Goal: Task Accomplishment & Management: Manage account settings

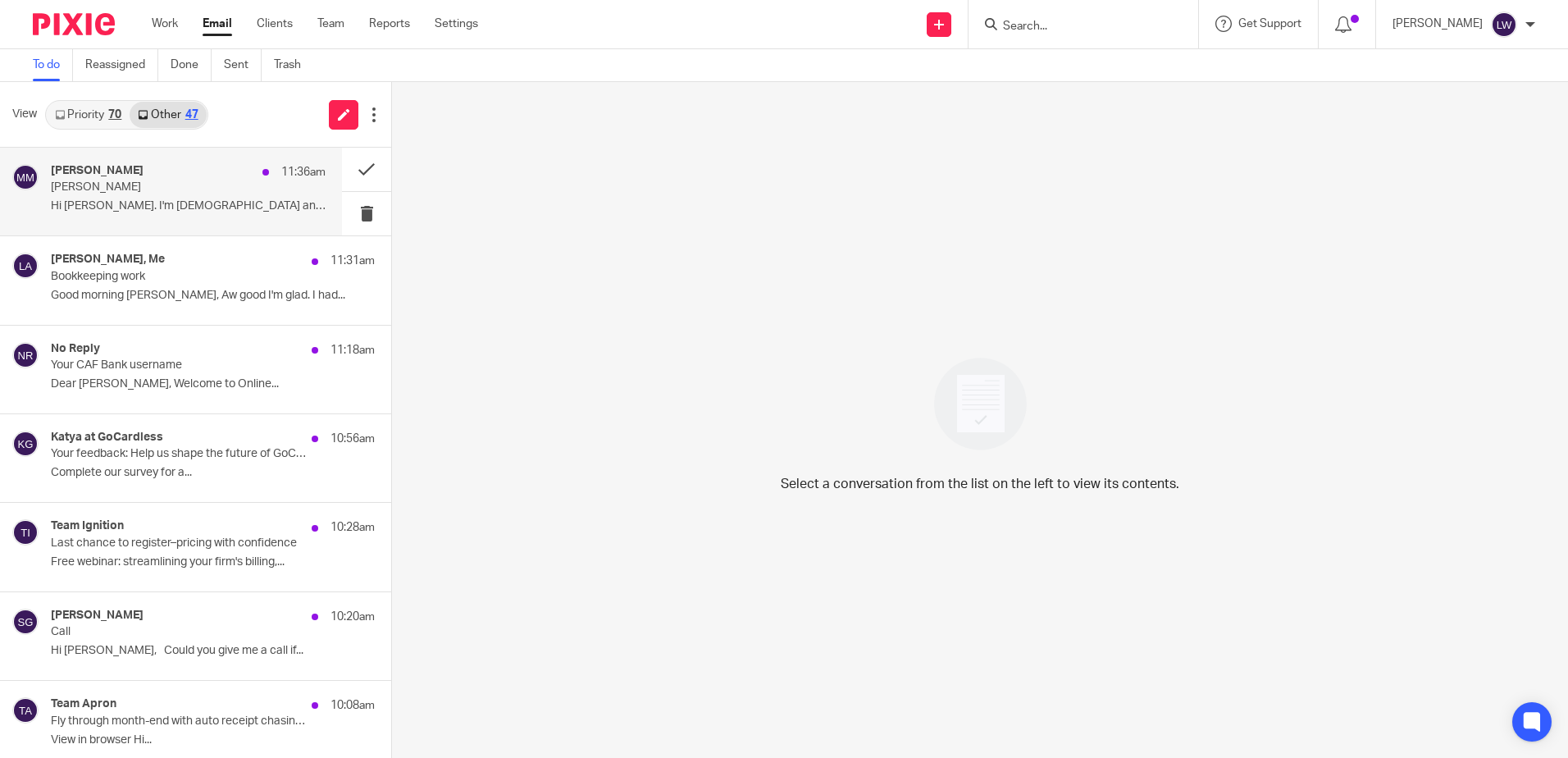
click at [182, 196] on div "Murdo Mcdonald 11:36am Murdo McDonald Hi Lorna. I'm self employed and work in t…" at bounding box center [189, 191] width 275 height 55
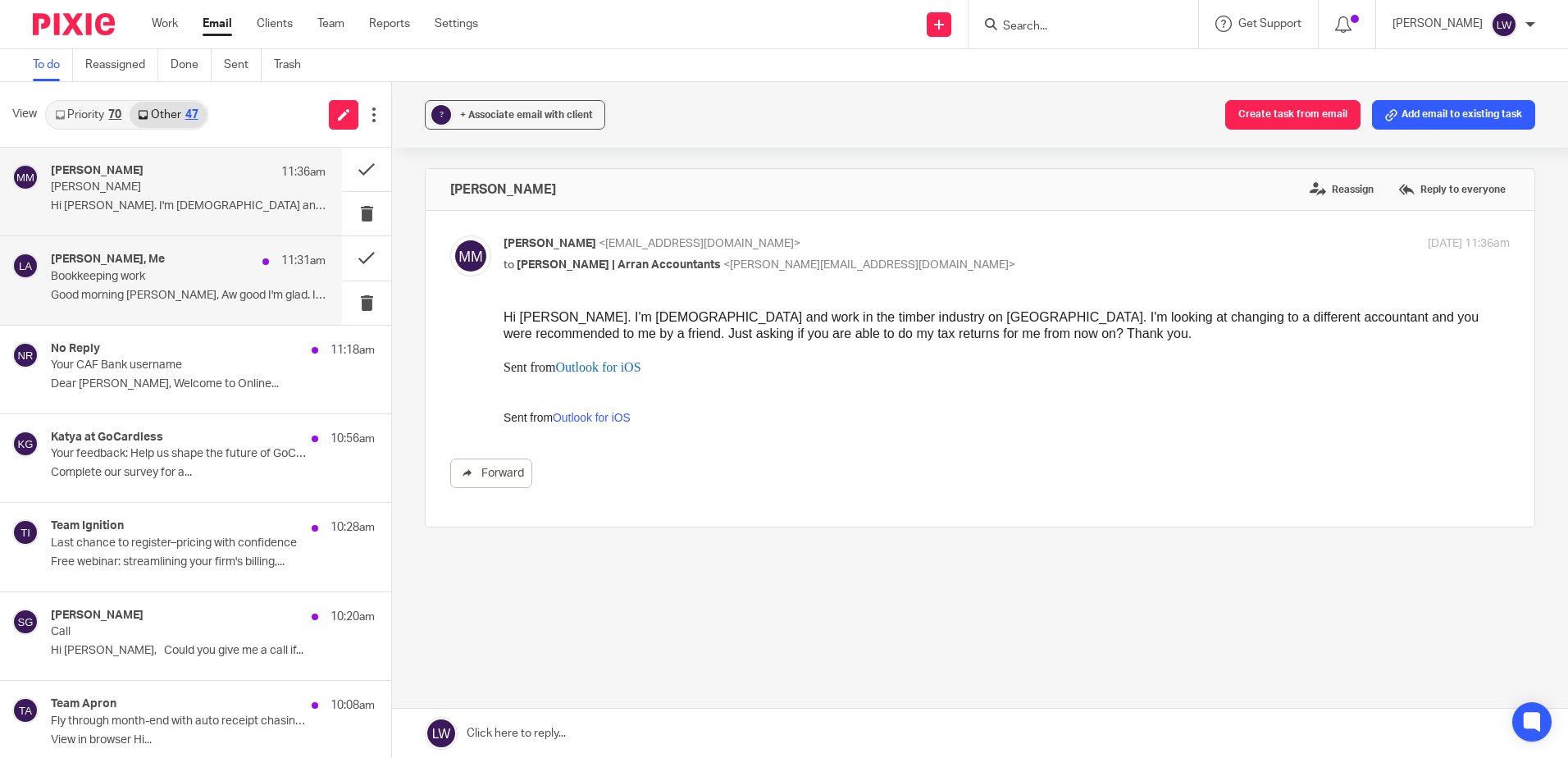
click at [180, 289] on p "Good morning [PERSON_NAME], Aw good I'm glad. I had..." at bounding box center [189, 295] width 275 height 14
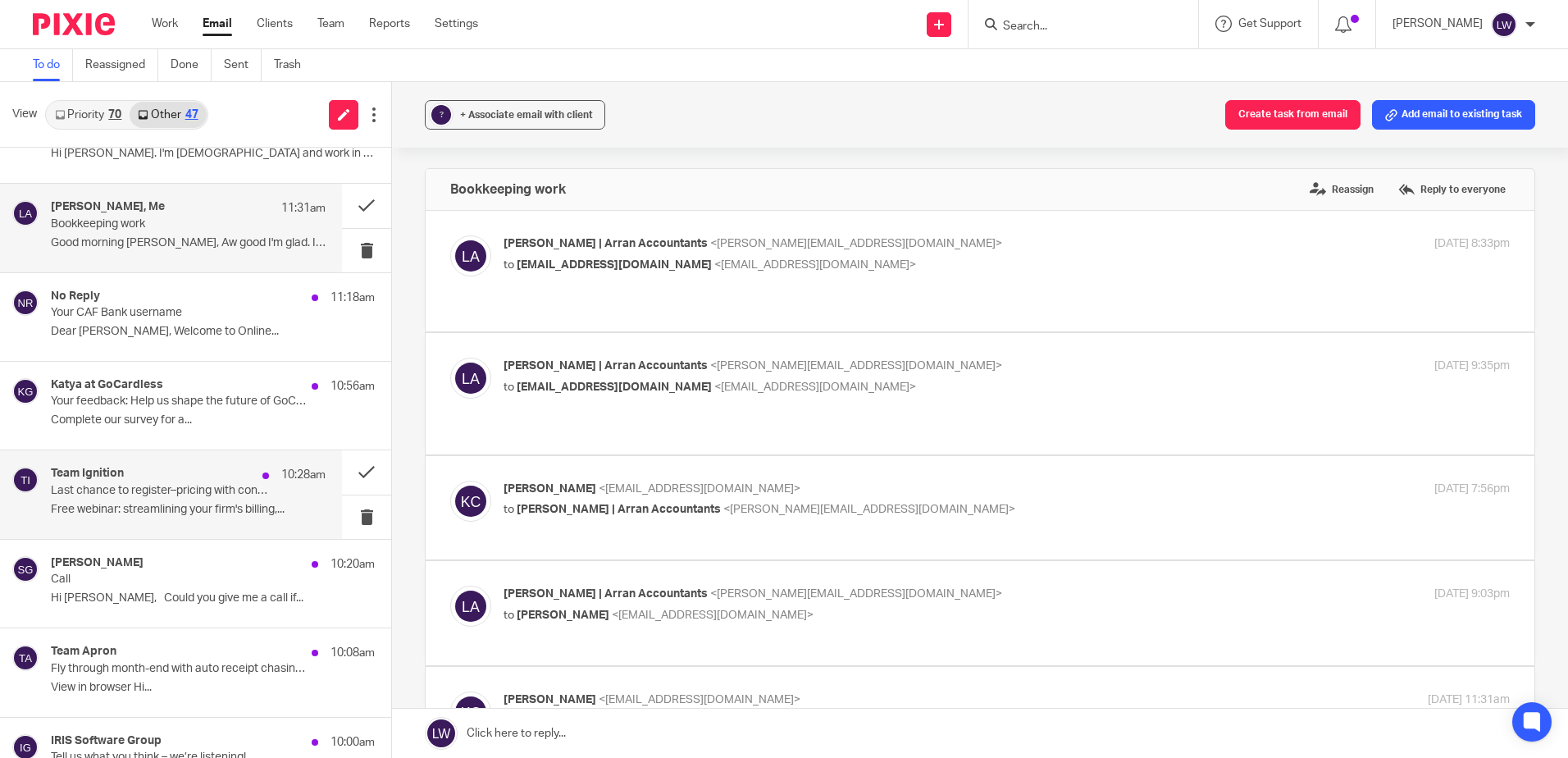
scroll to position [82, 0]
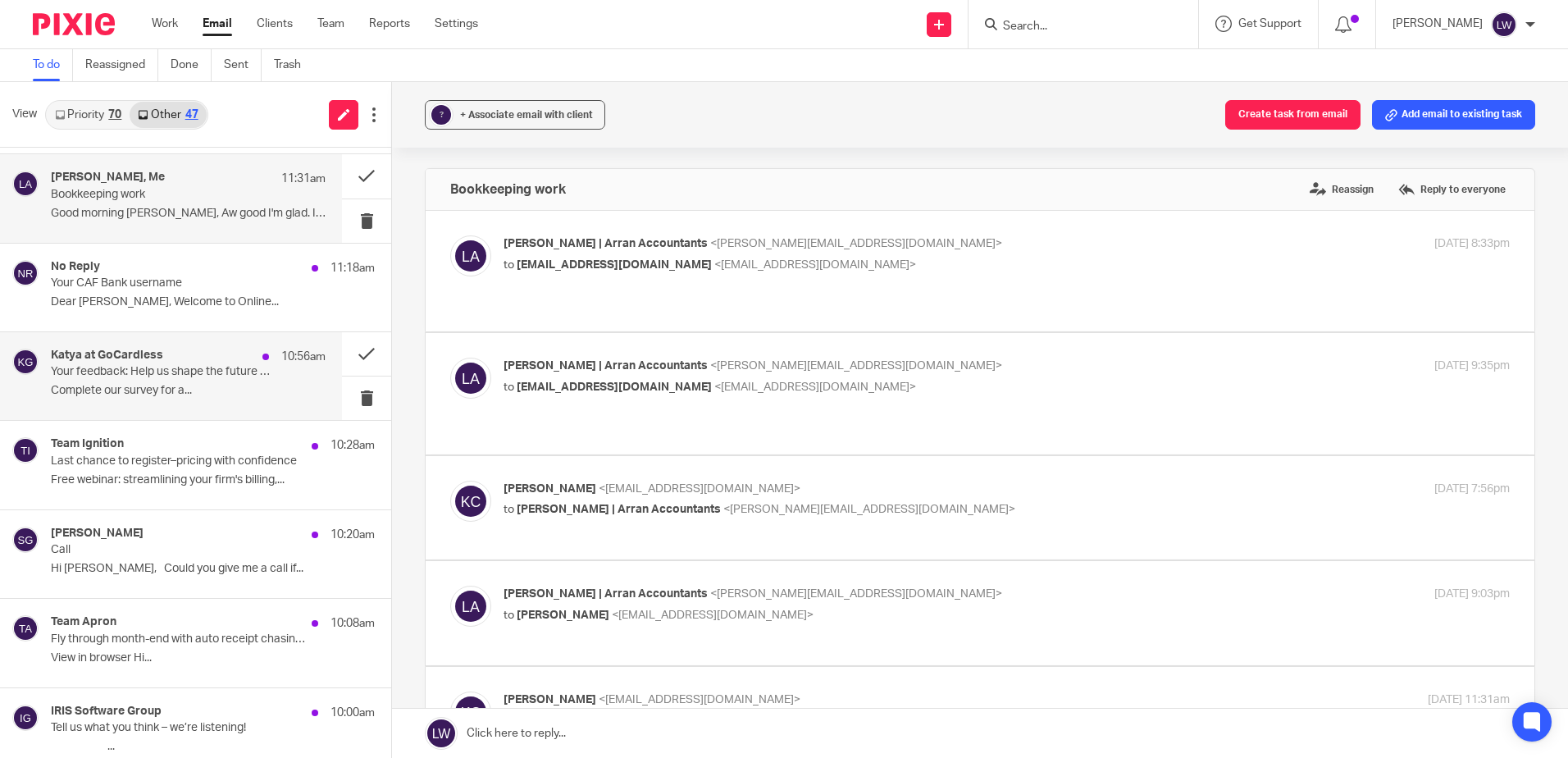
click at [136, 382] on div "Katya at GoCardless 10:56am Your feedback: Help us shape the future of GoCardle…" at bounding box center [189, 376] width 275 height 55
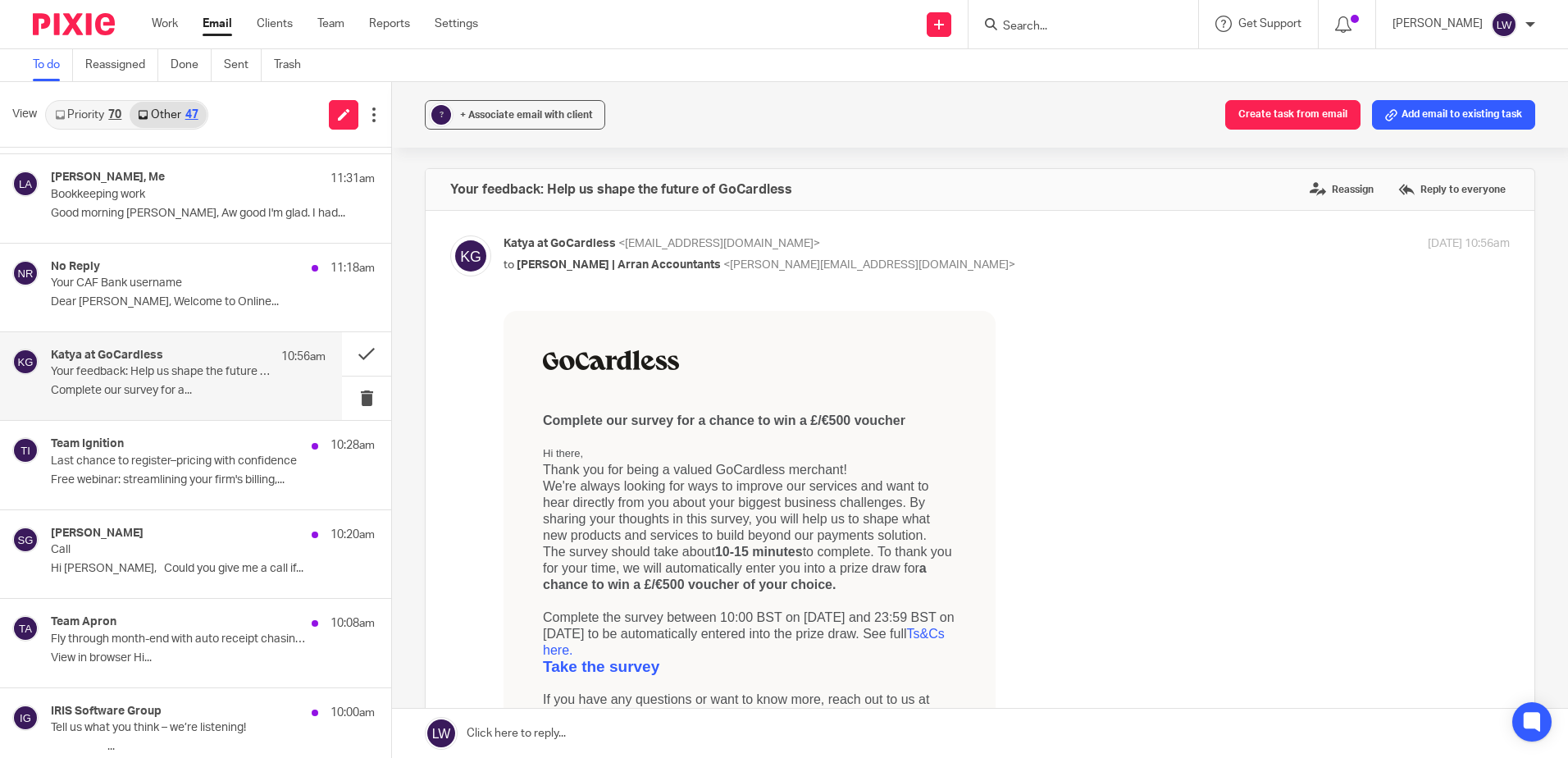
scroll to position [0, 0]
click at [348, 402] on button at bounding box center [366, 398] width 49 height 44
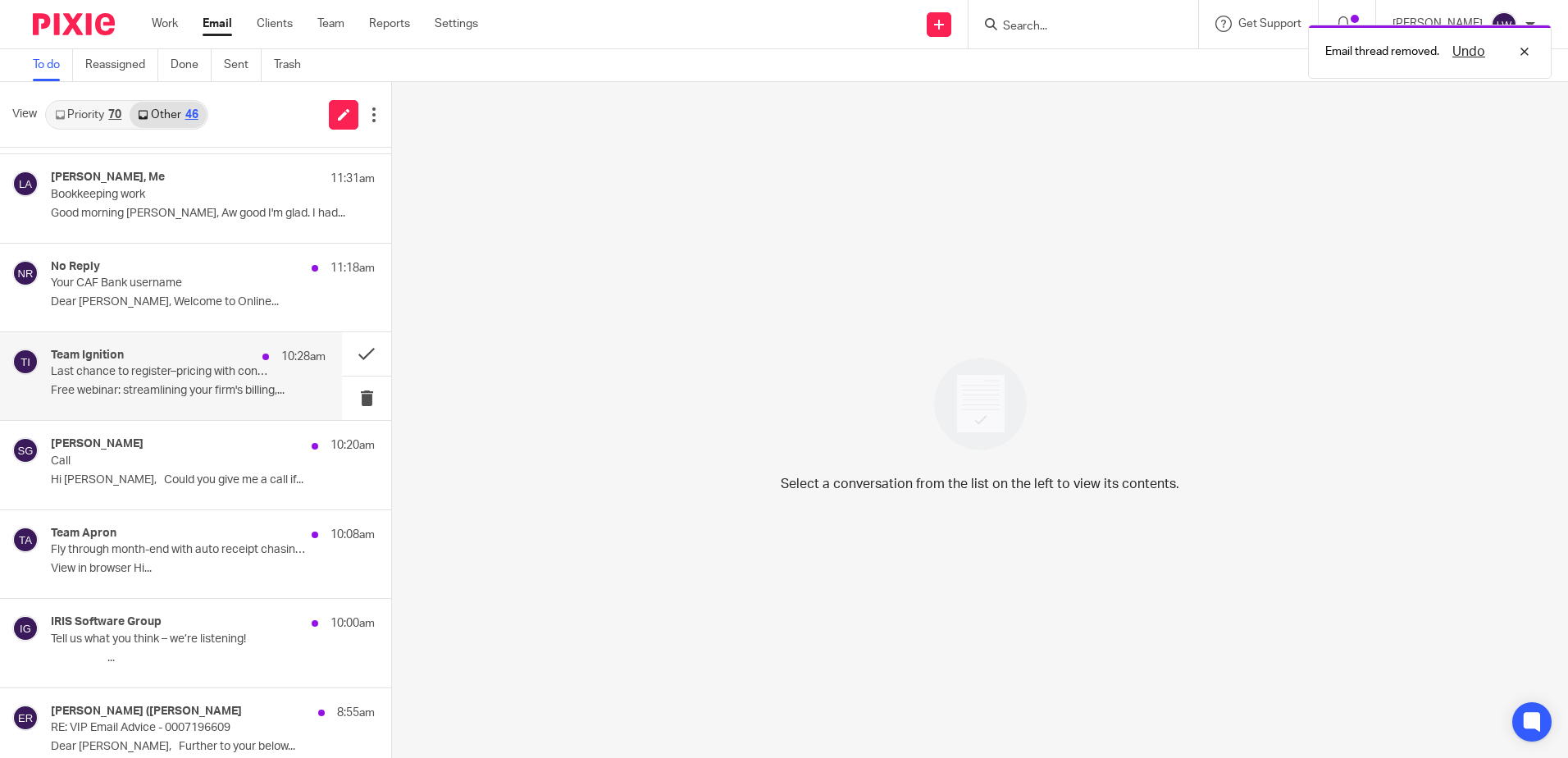
click at [156, 400] on div "Team Ignition 10:28am Last chance to register–pricing with confidence Free webi…" at bounding box center [189, 376] width 275 height 55
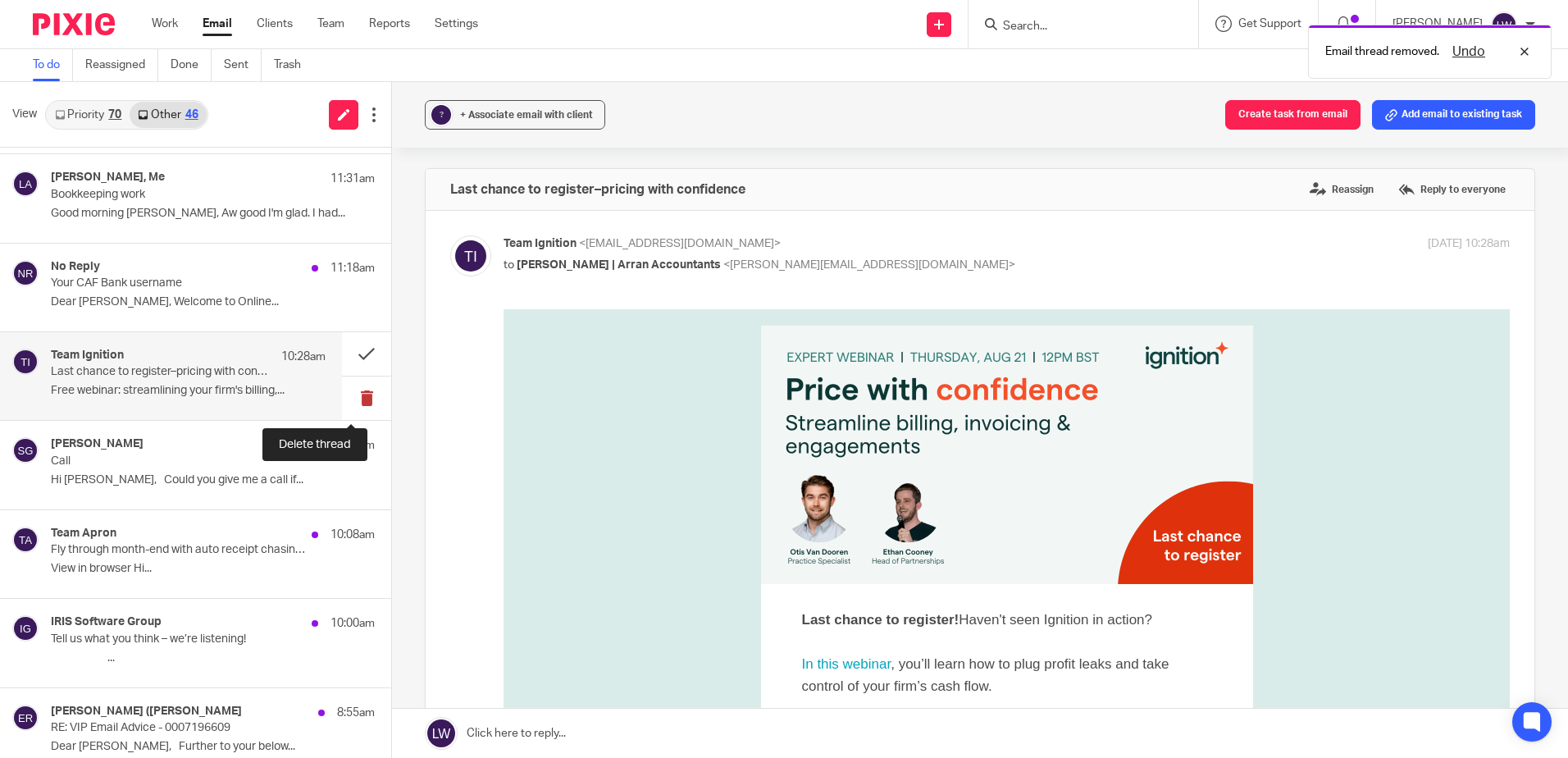
click at [348, 397] on button at bounding box center [366, 398] width 49 height 44
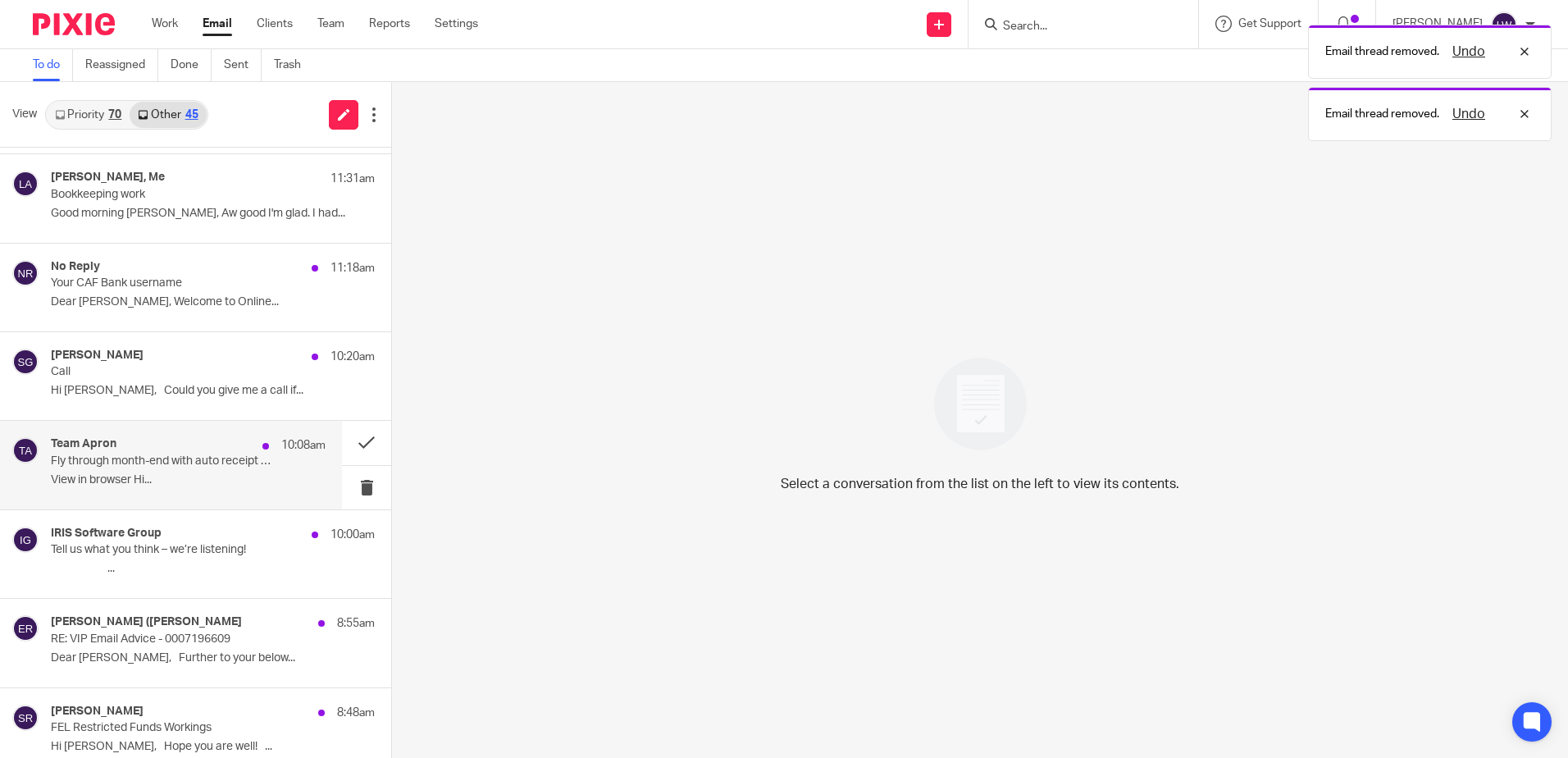
click at [76, 476] on p "View in browser Hi..." at bounding box center [189, 480] width 275 height 14
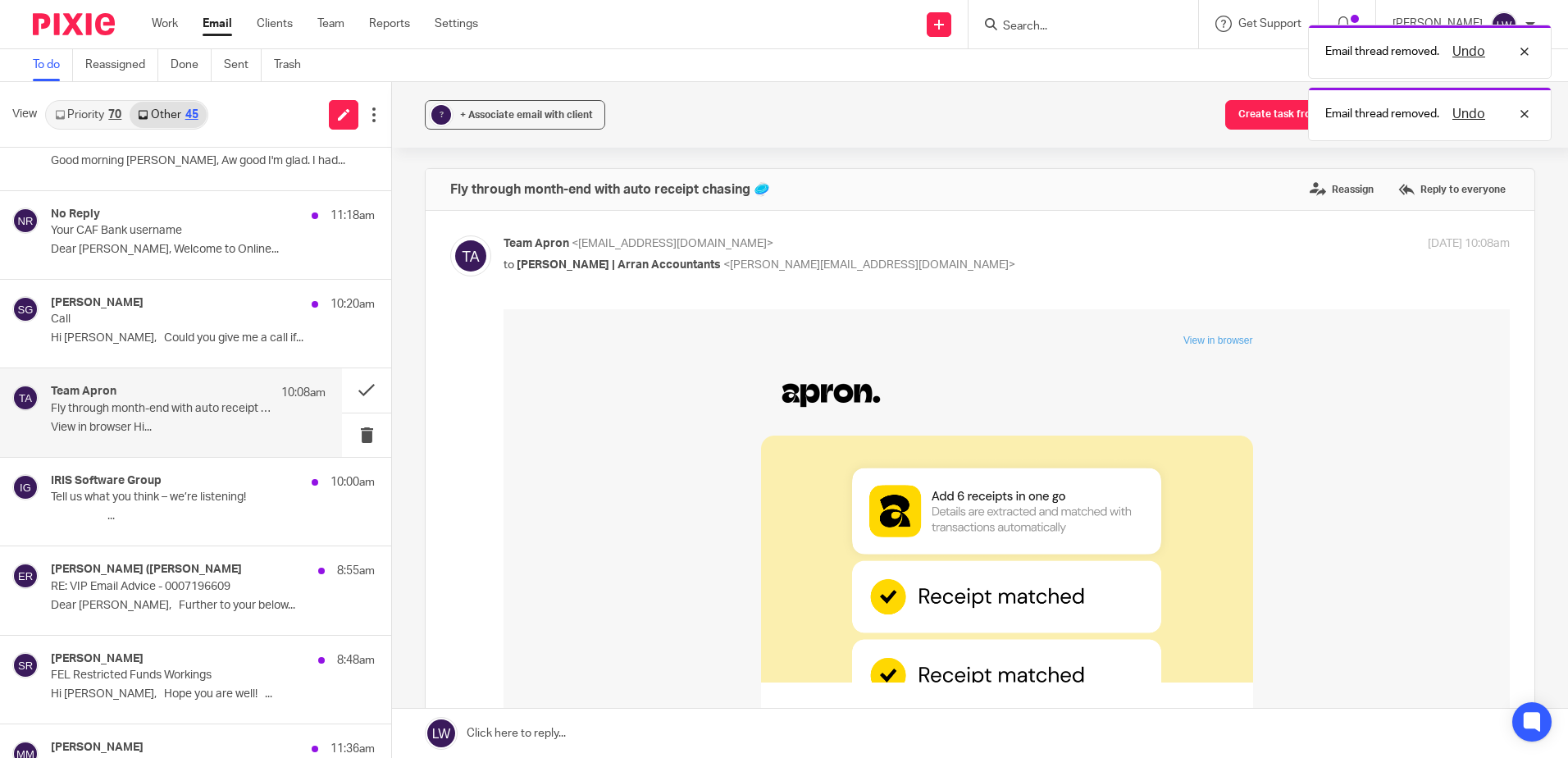
scroll to position [164, 0]
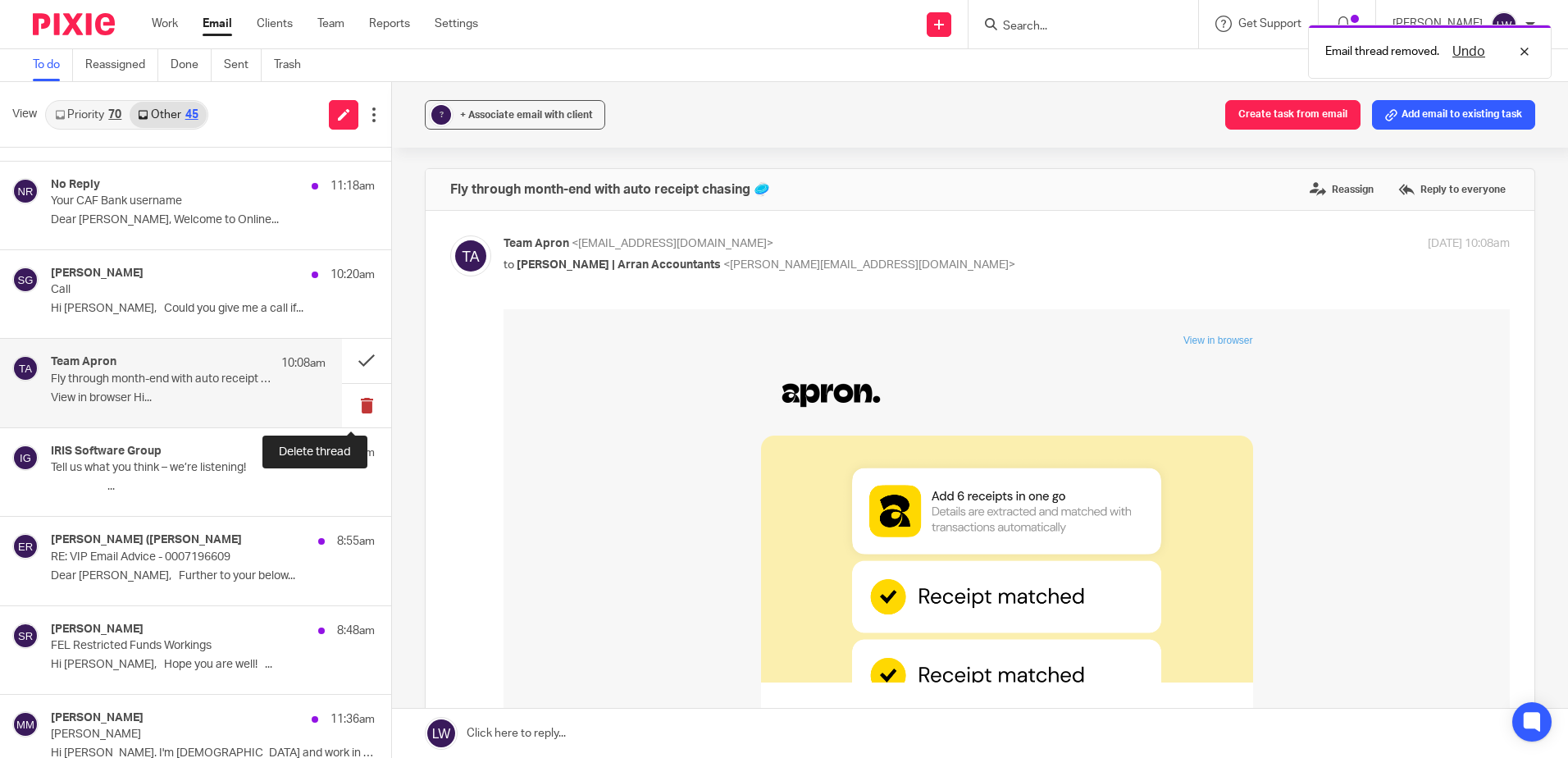
click at [352, 408] on button at bounding box center [366, 405] width 49 height 44
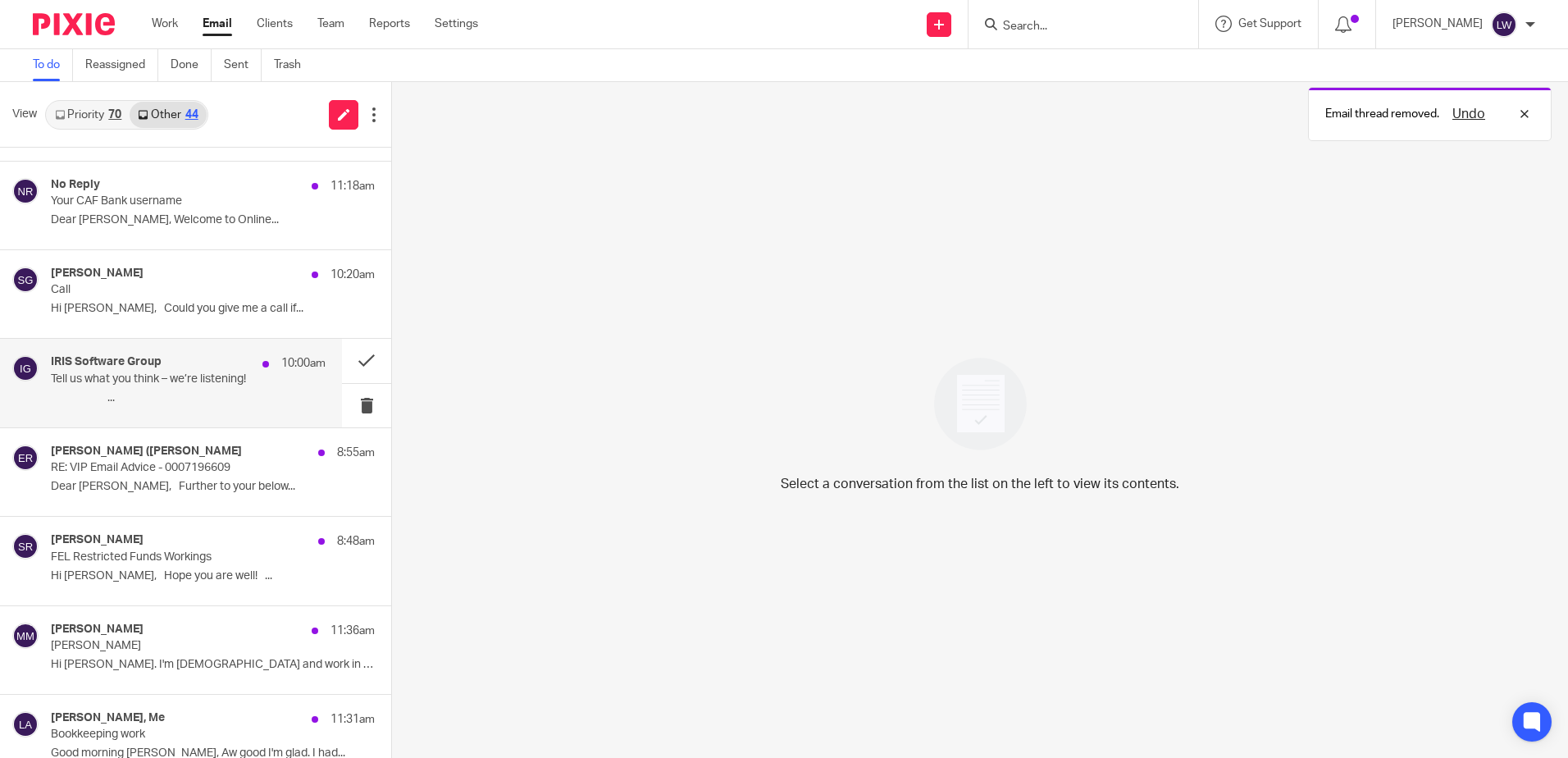
click at [167, 397] on p "͏ ͏ ͏ ͏ ͏ ͏ ͏ ͏ ͏ ͏ ͏ ͏ ͏ ͏ ͏ ͏ ͏ ͏ ͏ ͏ ͏ ͏ ͏ ͏..." at bounding box center [189, 398] width 275 height 14
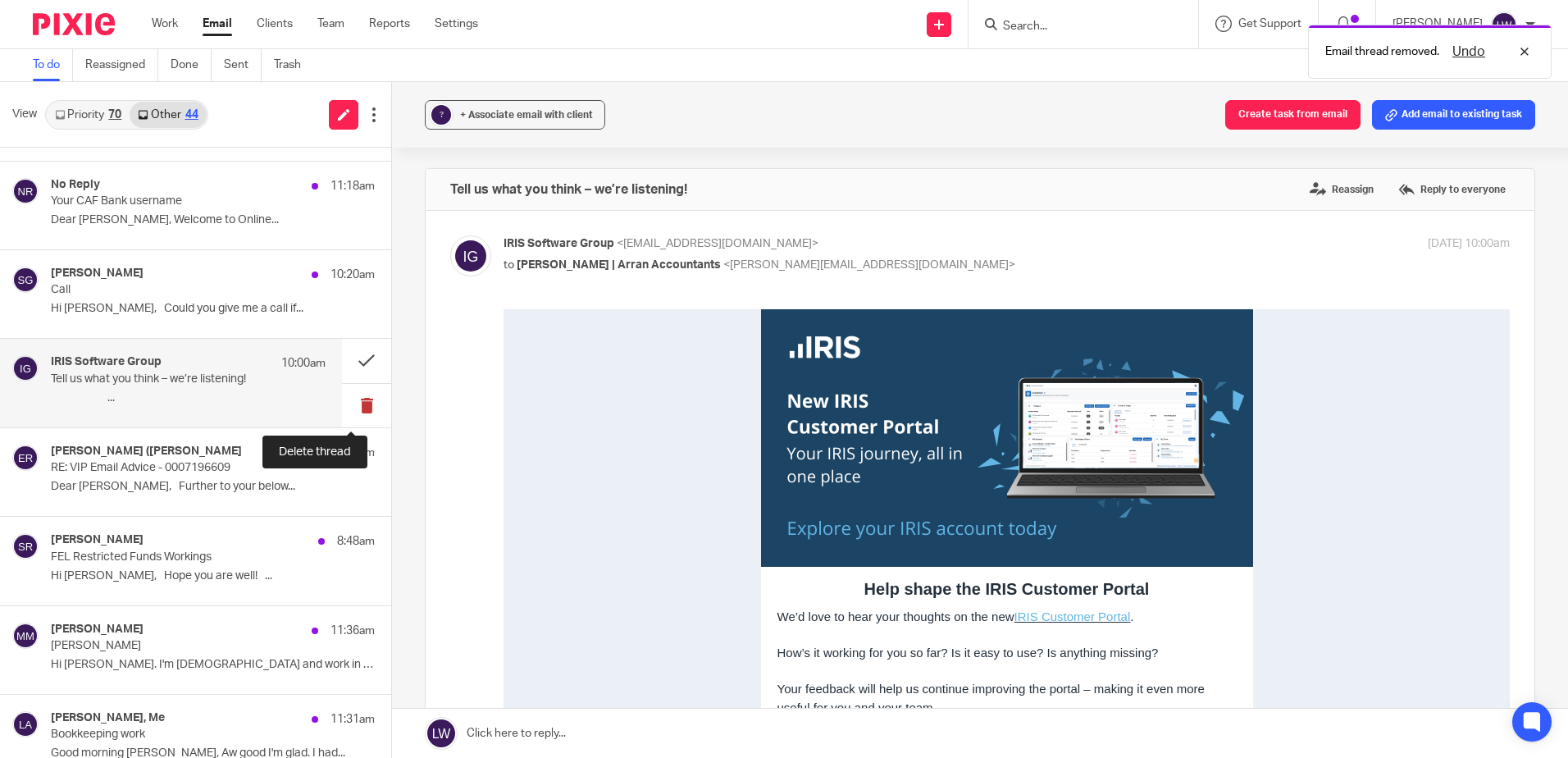
scroll to position [0, 0]
click at [352, 400] on button at bounding box center [366, 405] width 49 height 44
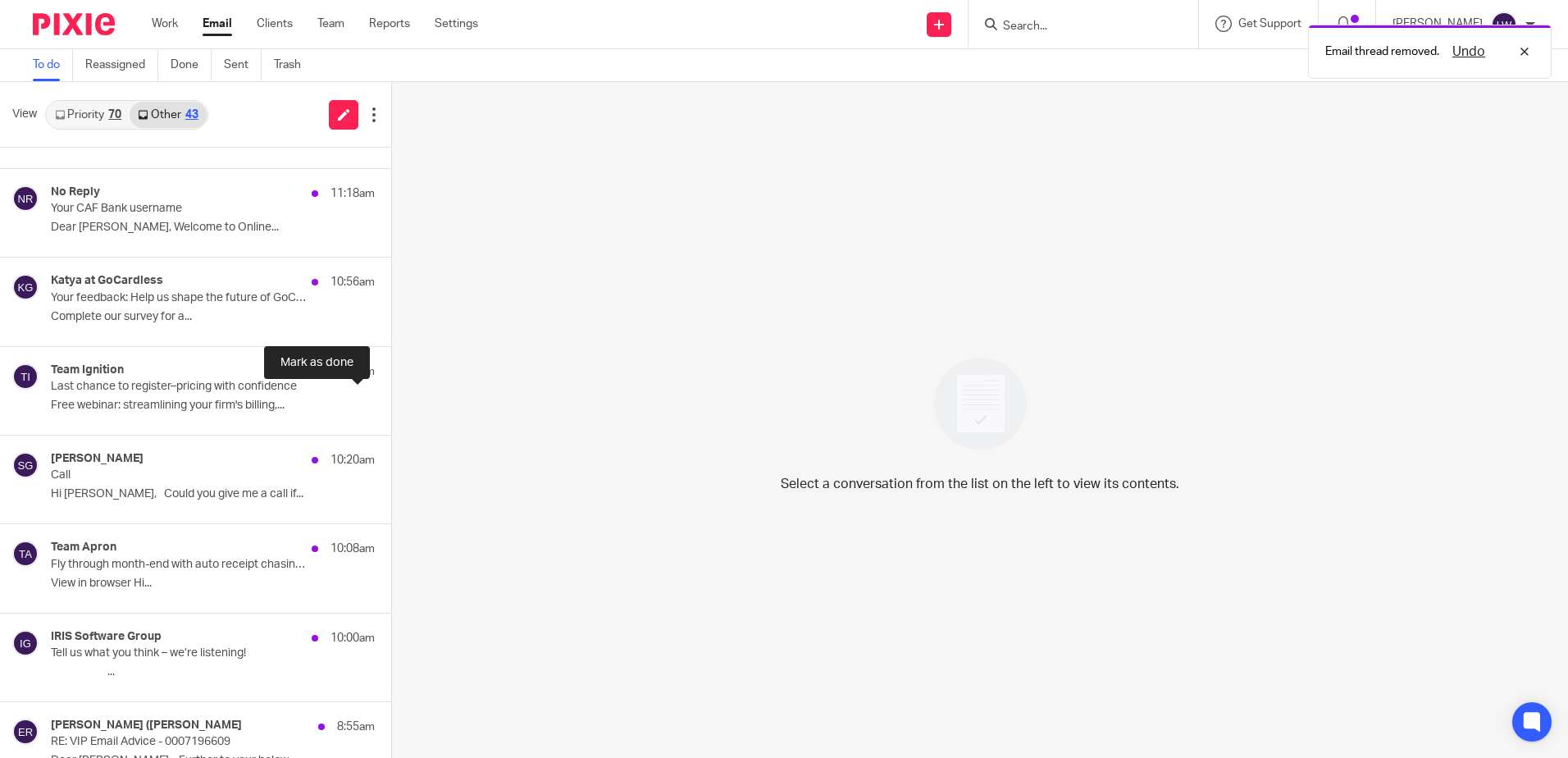
scroll to position [738, 0]
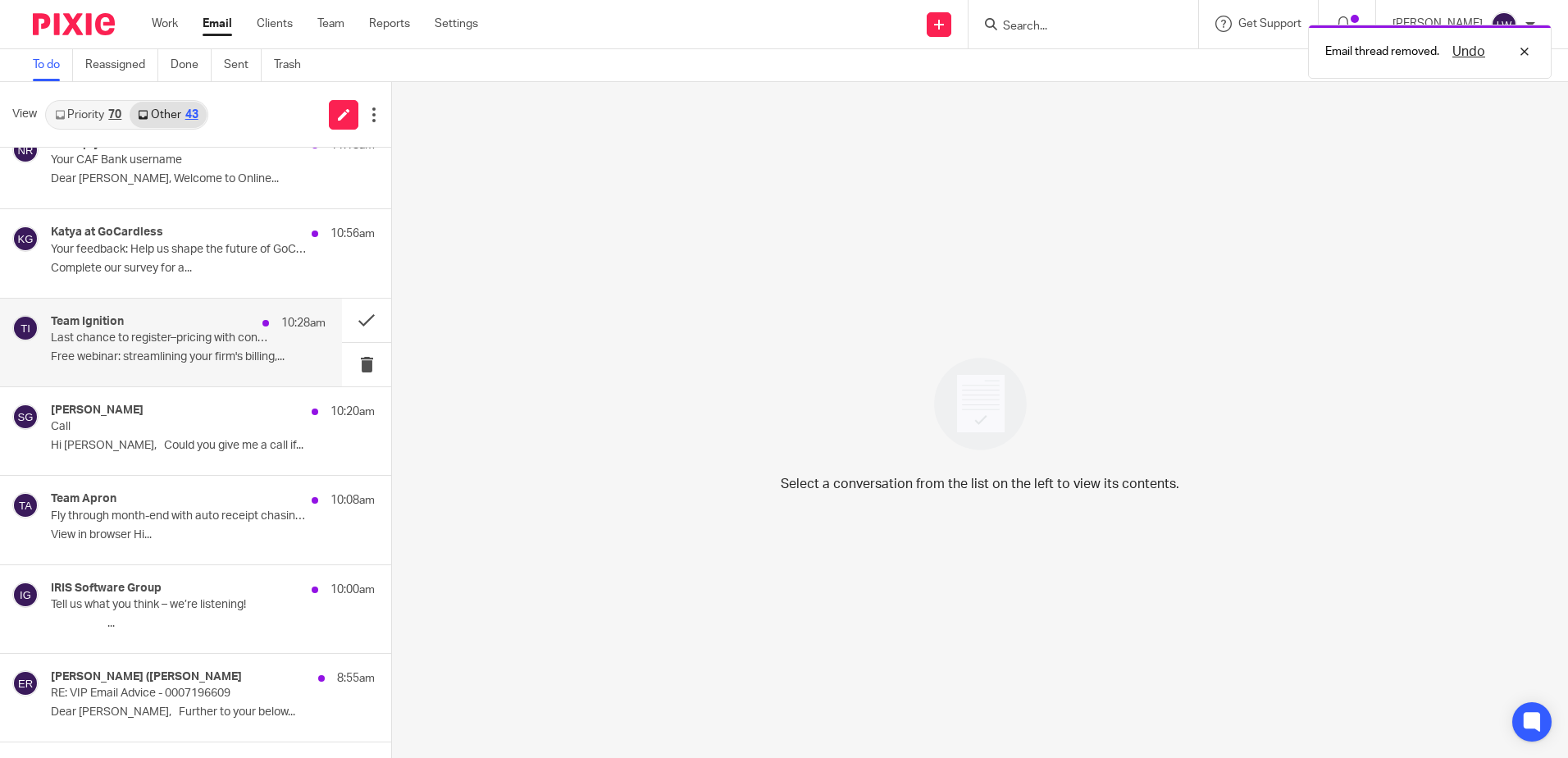
click at [117, 345] on div "Team Ignition 10:28am Last chance to register–pricing with confidence Free webi…" at bounding box center [189, 342] width 275 height 55
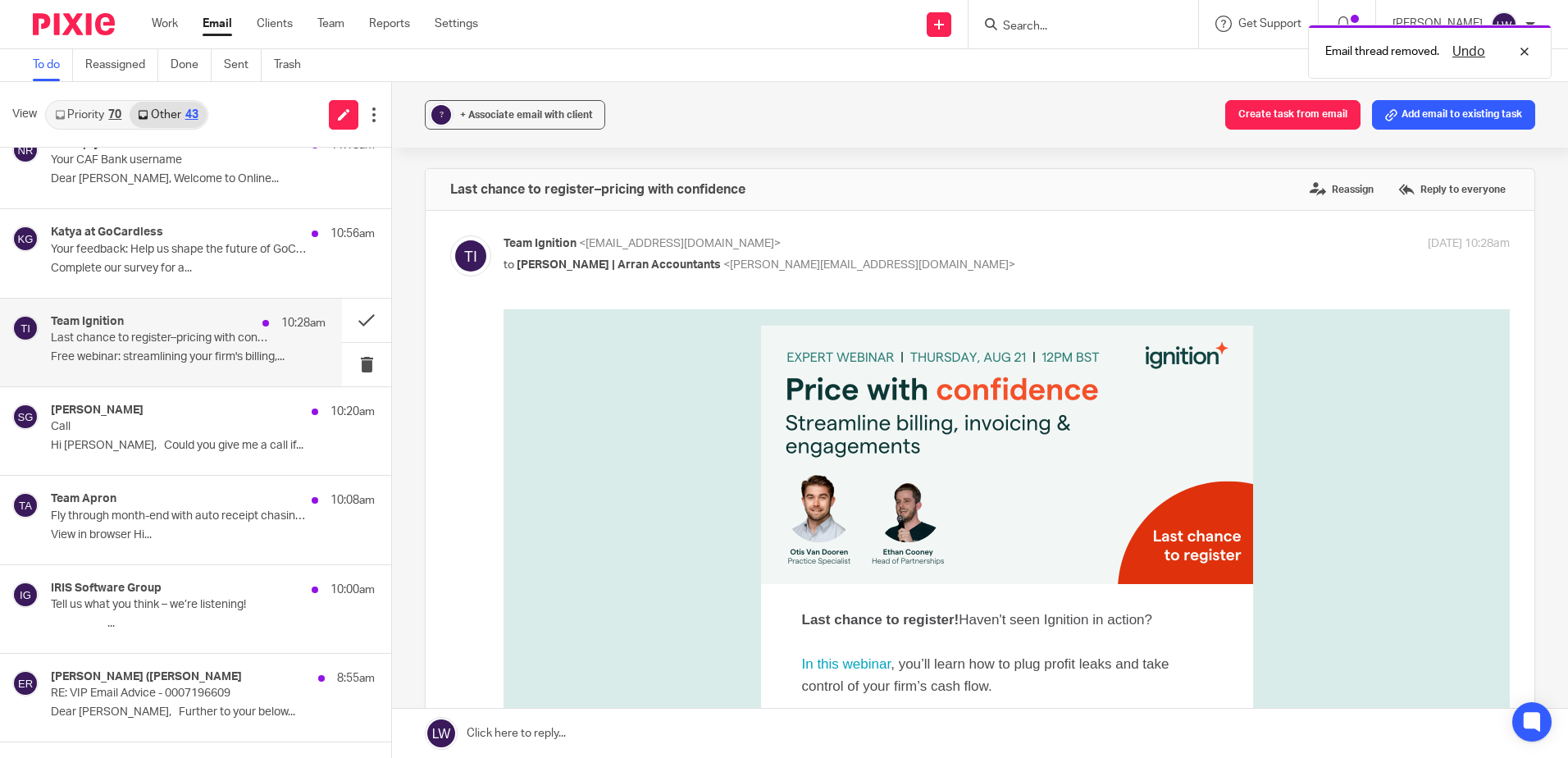
scroll to position [0, 0]
click at [211, 31] on link "Email" at bounding box center [217, 24] width 30 height 16
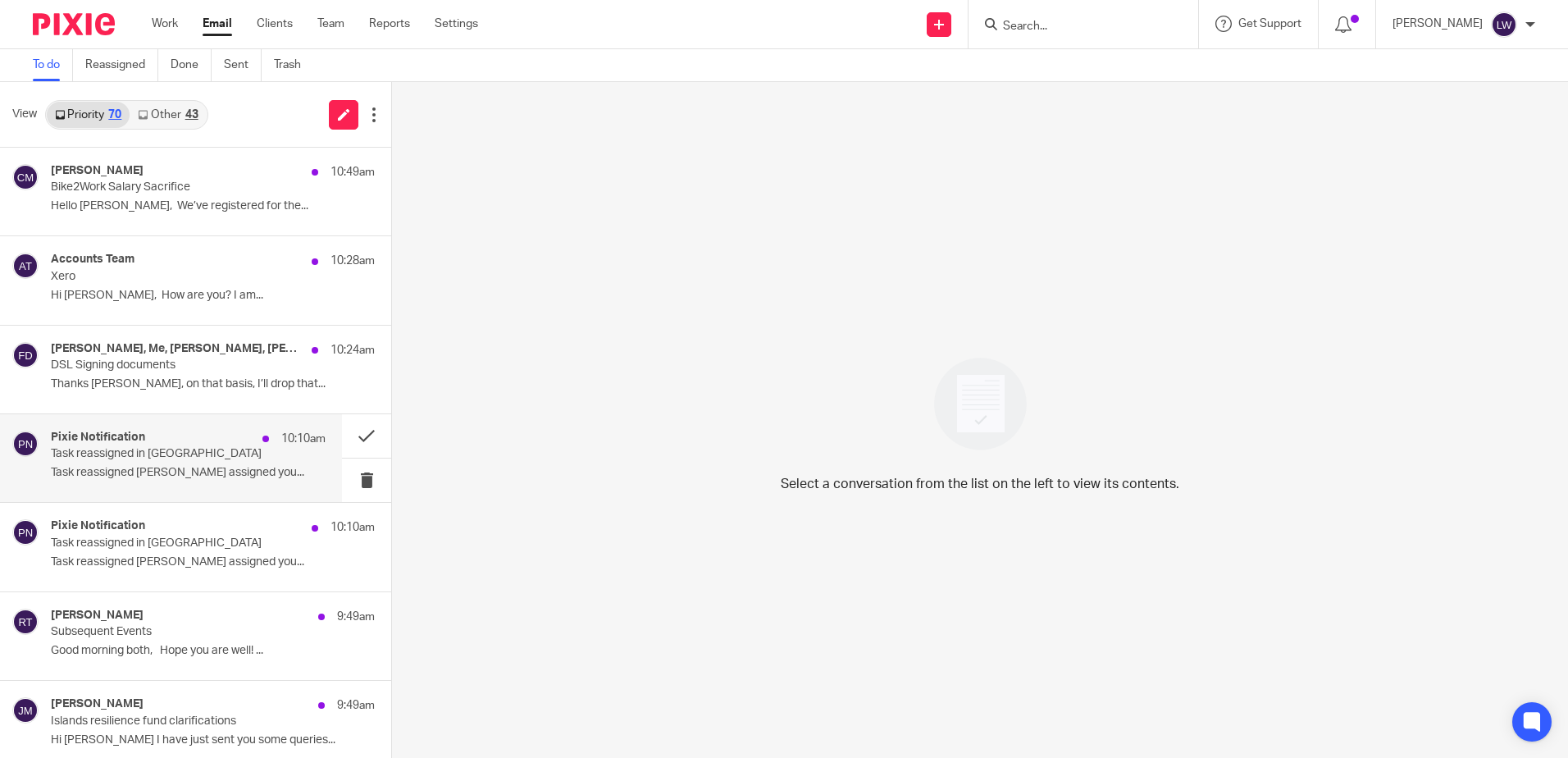
click at [196, 465] on div "Pixie Notification 10:10am Task reassigned in Pixie Task reassigned Olivia Holm…" at bounding box center [189, 458] width 275 height 55
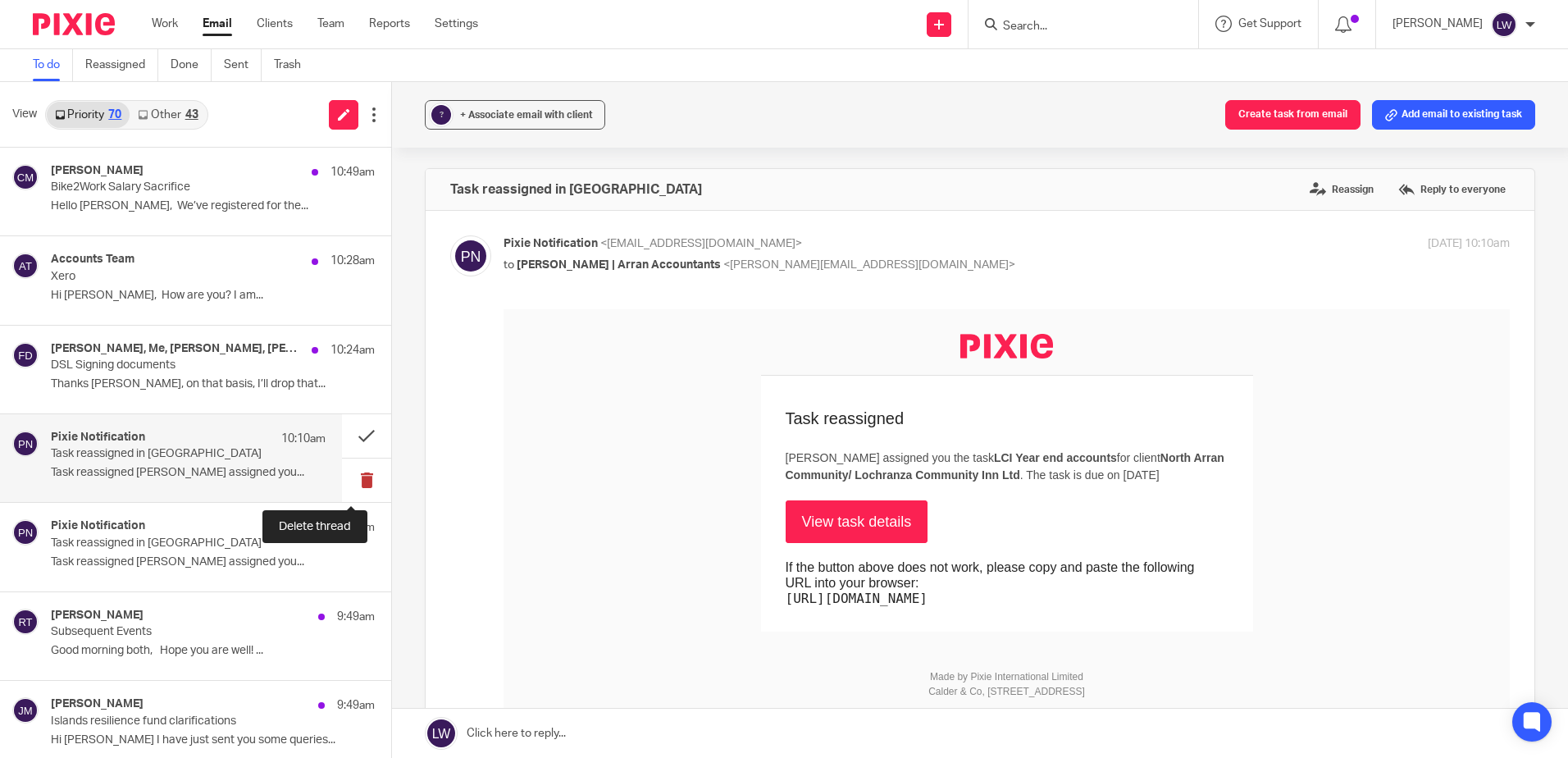
click at [354, 477] on button at bounding box center [366, 480] width 49 height 44
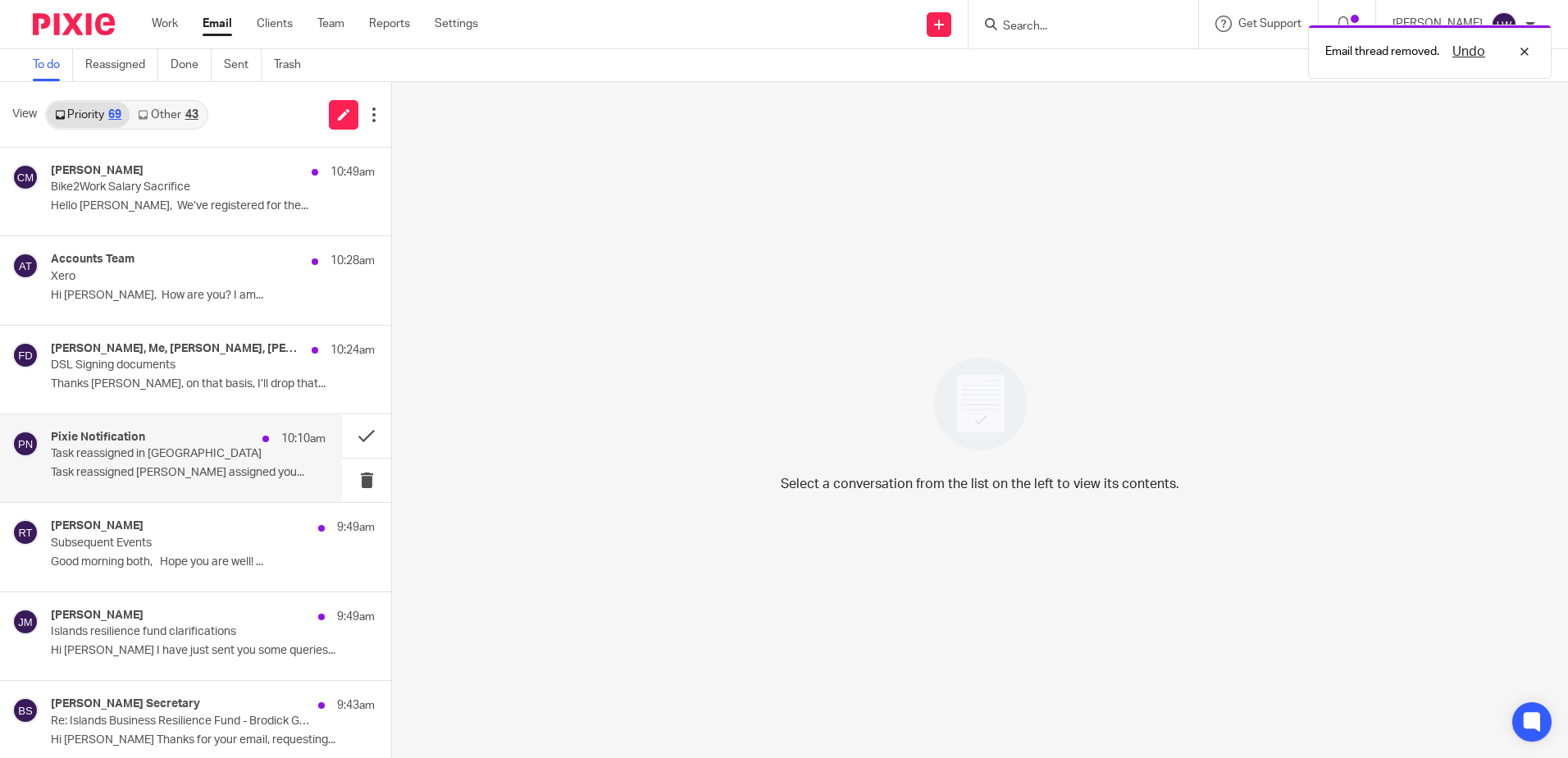
click at [119, 466] on p "Task reassigned Olivia Holmes assigned you..." at bounding box center [189, 473] width 275 height 14
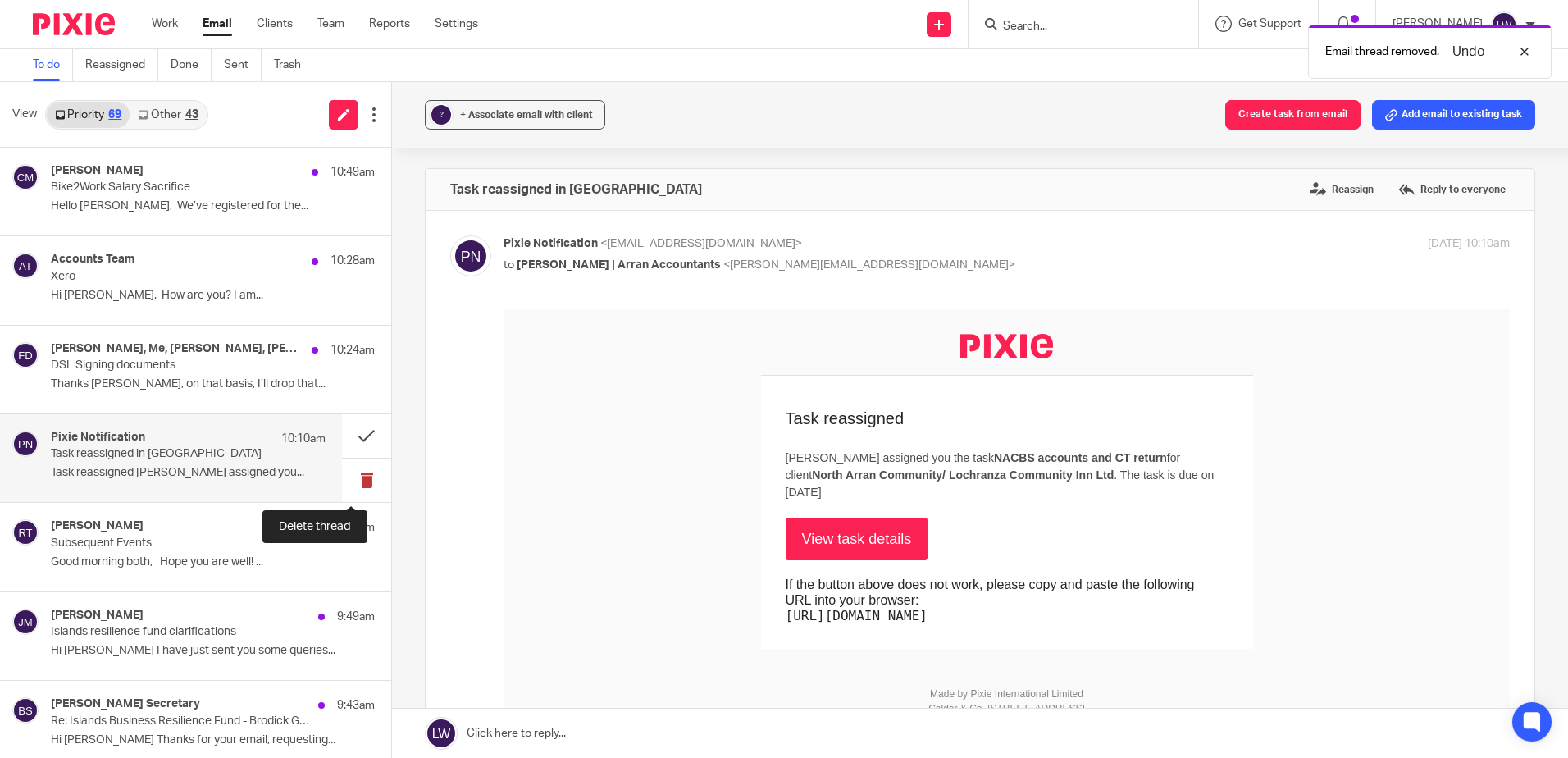
click at [349, 478] on button at bounding box center [366, 480] width 49 height 44
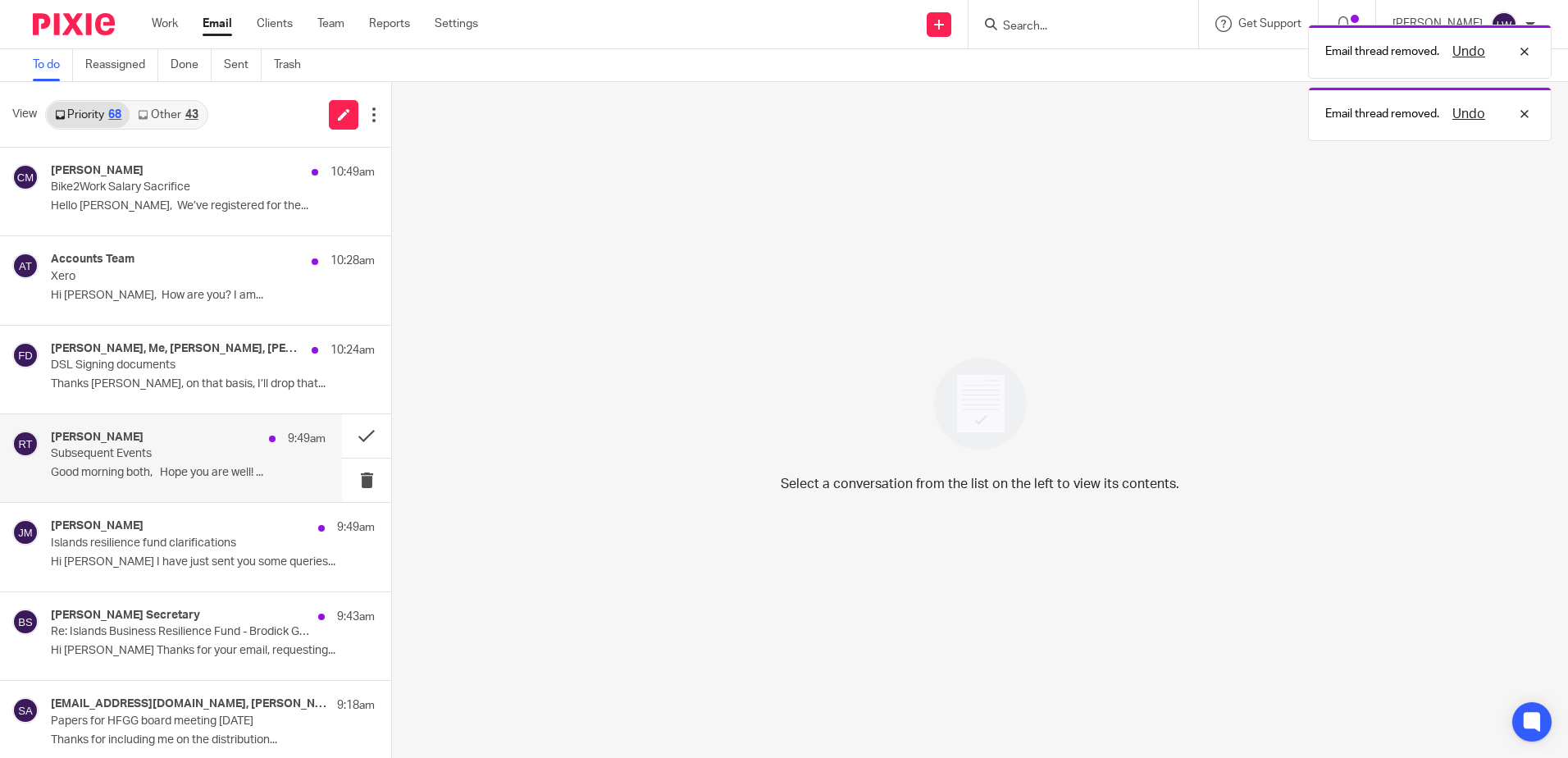
click at [197, 461] on p "Subsequent Events" at bounding box center [161, 454] width 220 height 14
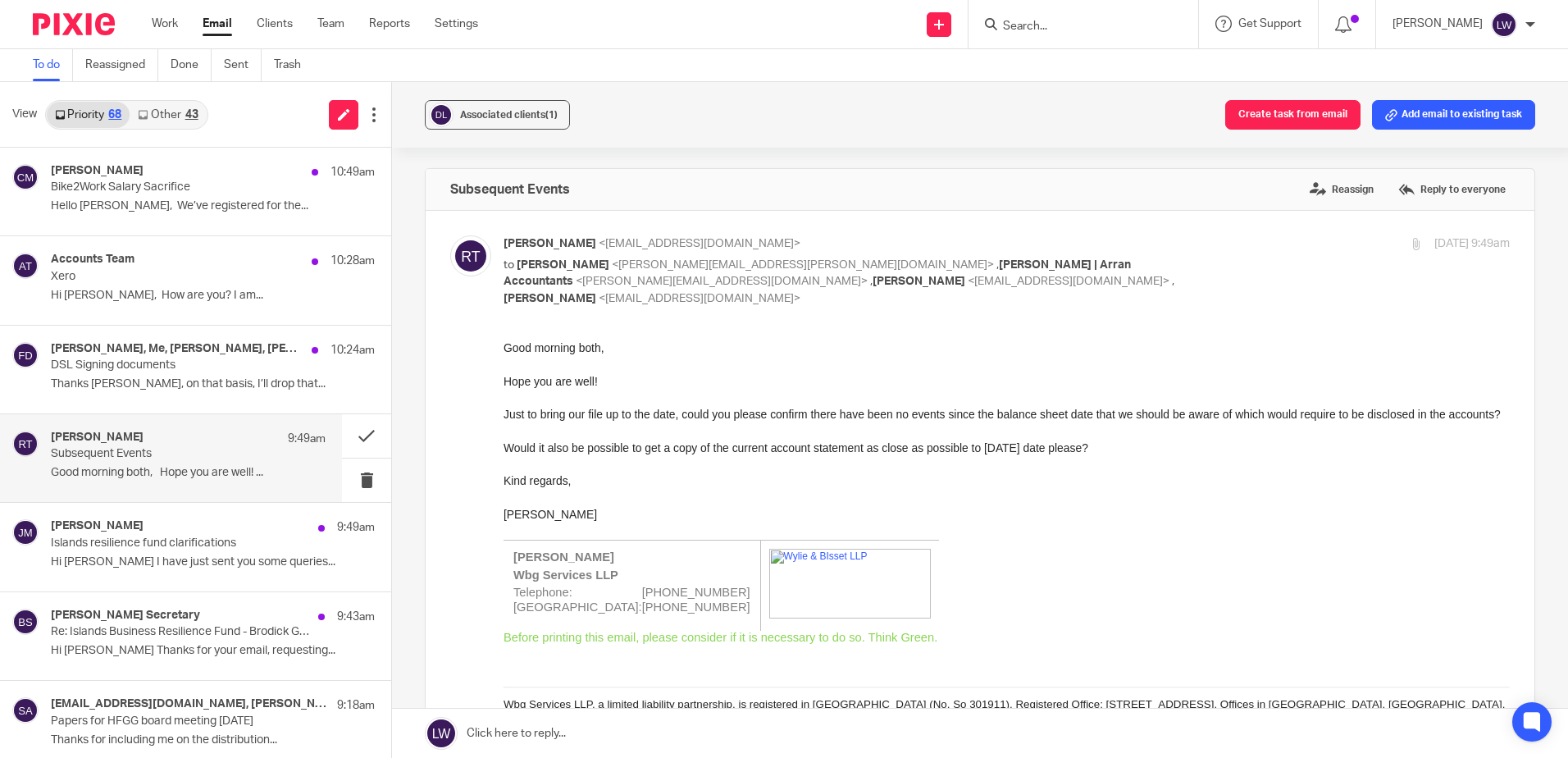
click at [220, 30] on link "Email" at bounding box center [217, 24] width 30 height 16
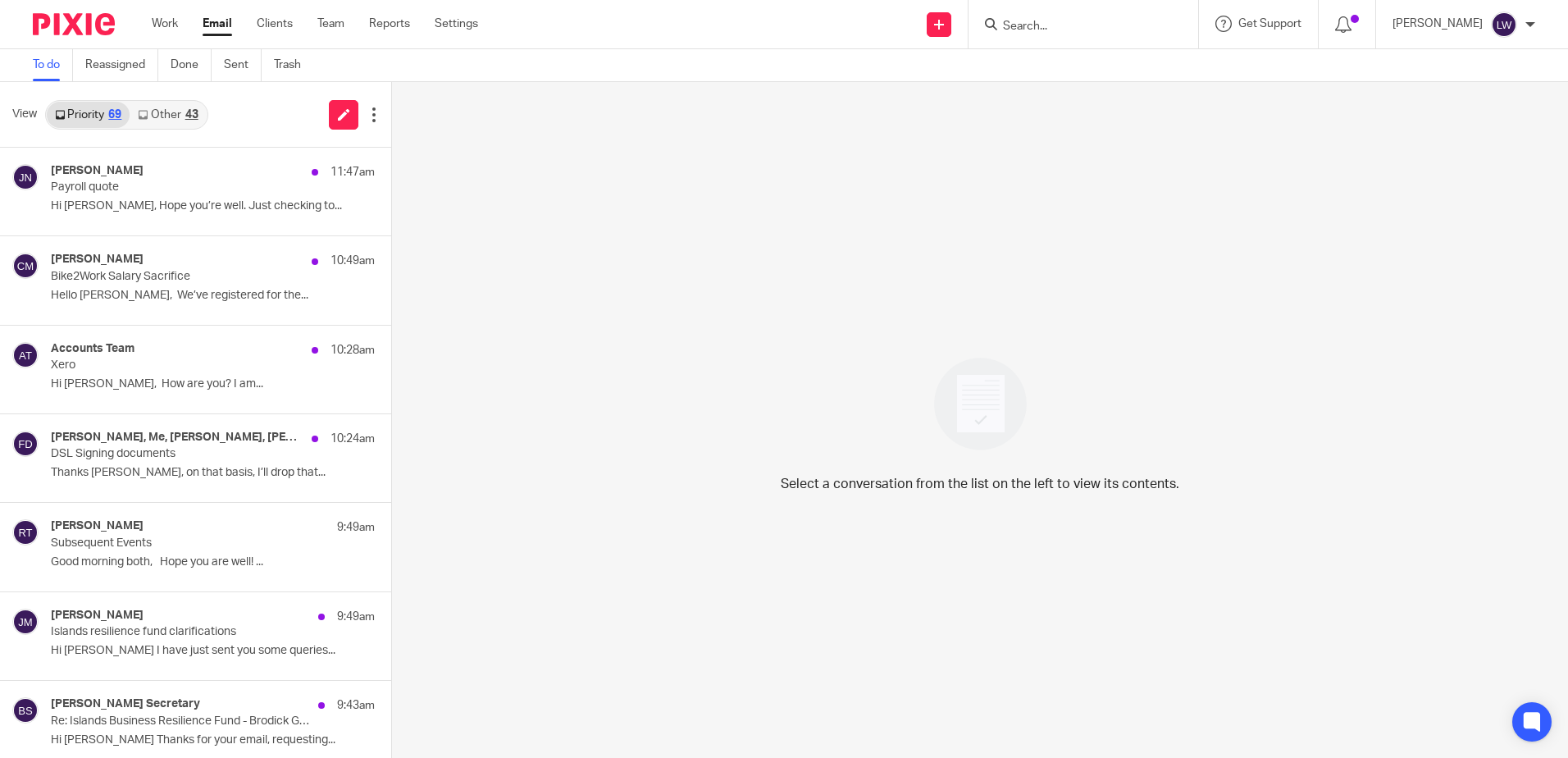
click at [153, 117] on link "Other 43" at bounding box center [167, 115] width 77 height 26
